Goal: Task Accomplishment & Management: Manage account settings

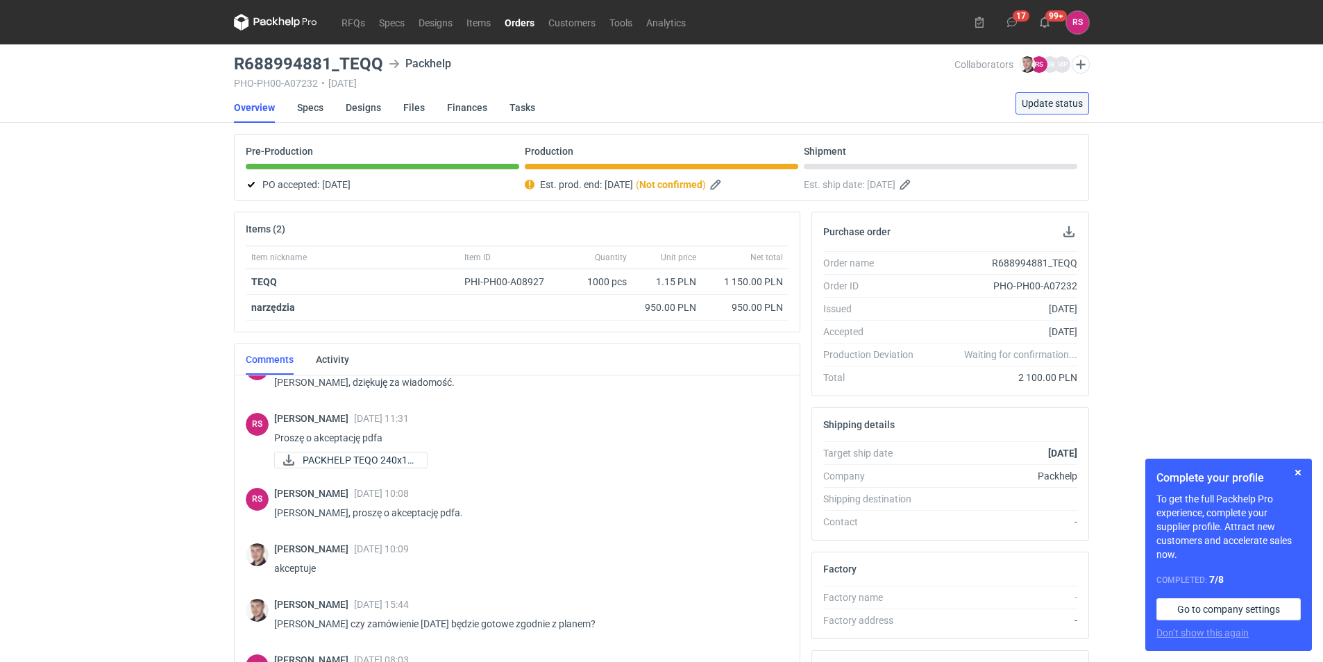
click at [1051, 103] on span "Update status" at bounding box center [1052, 104] width 61 height 10
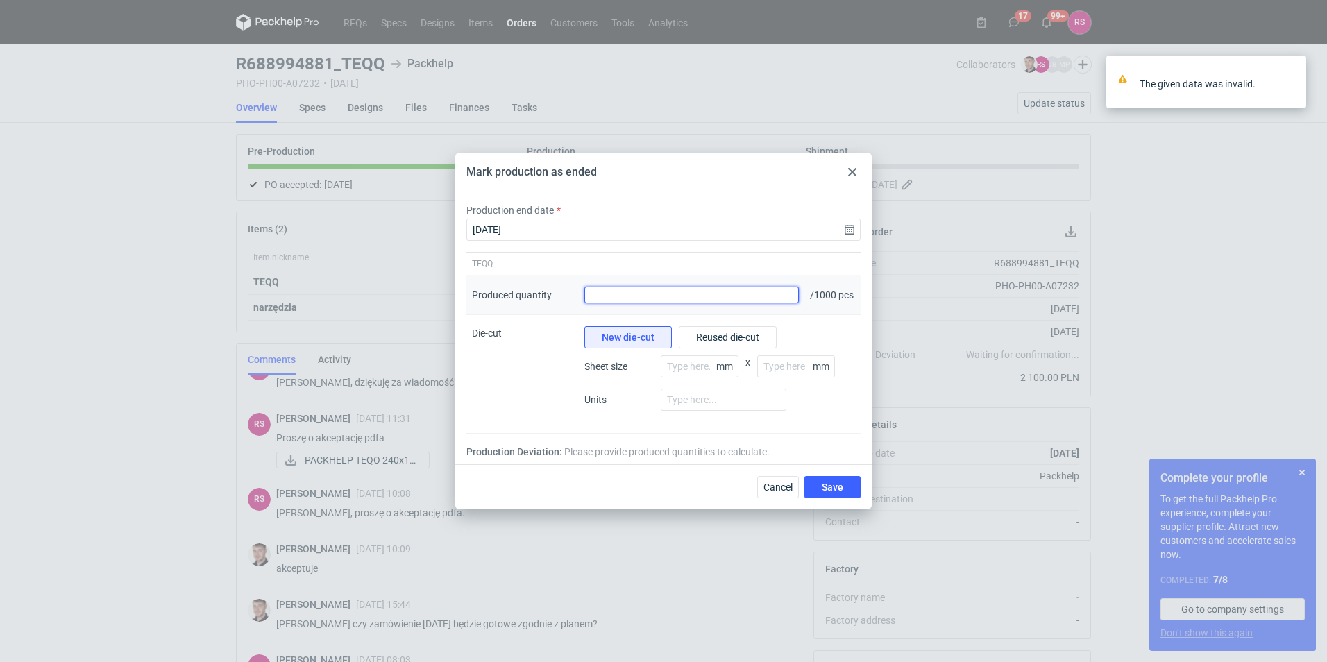
click at [757, 296] on input "Produced quantity" at bounding box center [691, 295] width 214 height 17
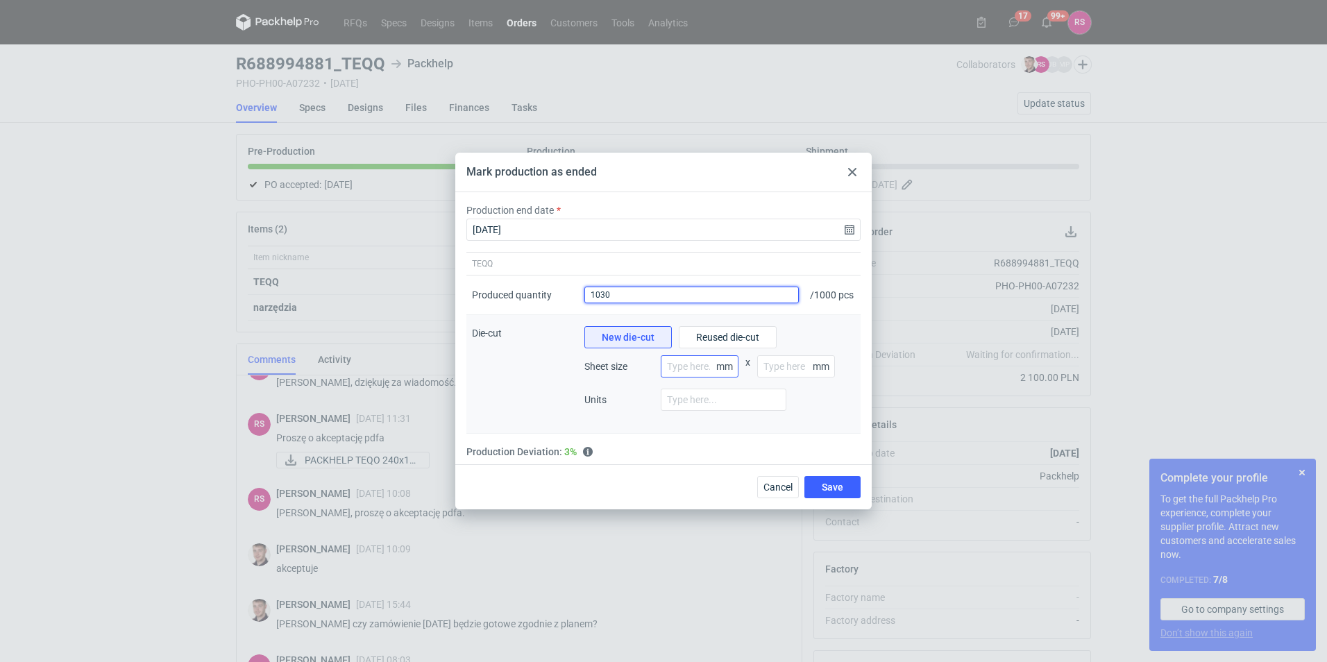
type input "1030"
click at [680, 370] on input "number" at bounding box center [700, 366] width 78 height 22
type input "70"
click at [785, 368] on input "number" at bounding box center [796, 366] width 78 height 22
type input "100"
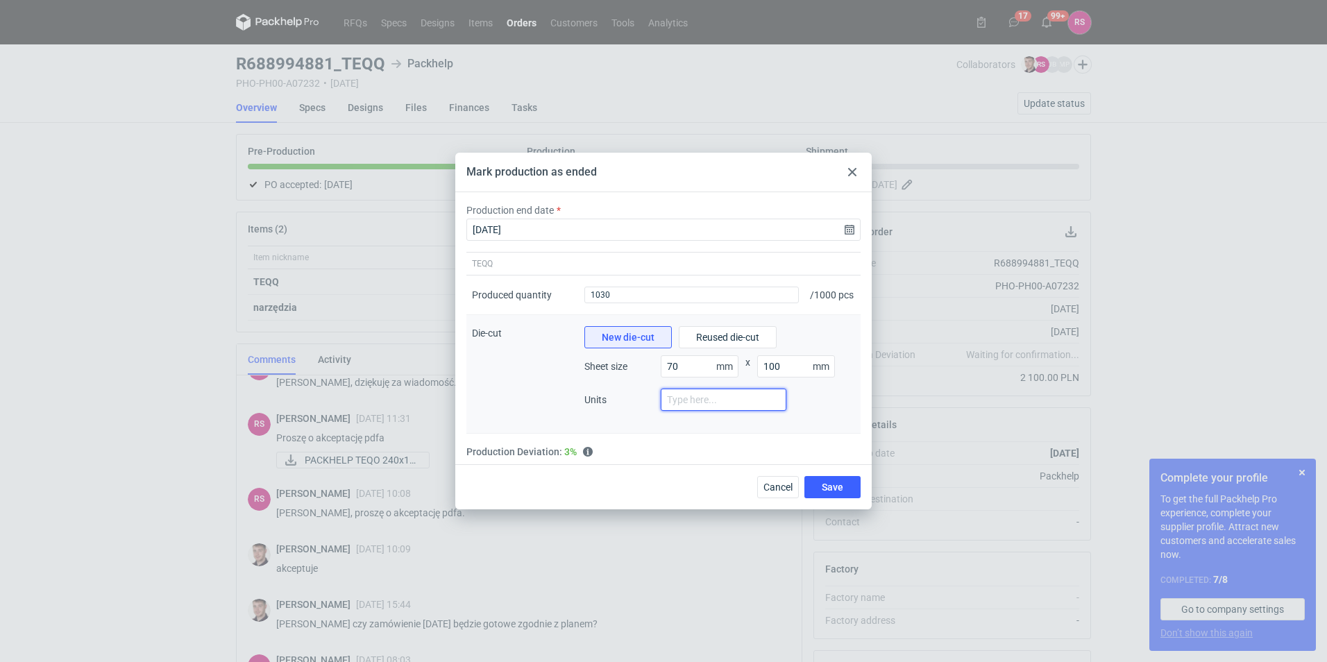
click at [724, 399] on input "number" at bounding box center [724, 400] width 126 height 22
type input "1"
click at [850, 491] on button "Save" at bounding box center [832, 487] width 56 height 22
